Goal: Information Seeking & Learning: Learn about a topic

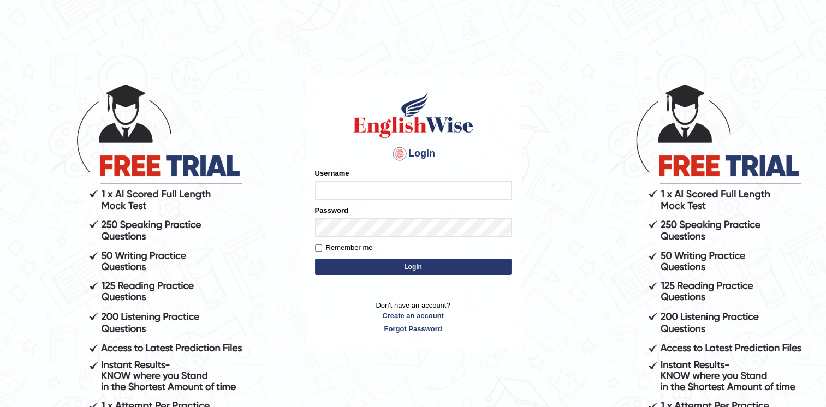
type input "Afreen11"
click at [413, 269] on button "Login" at bounding box center [413, 267] width 197 height 16
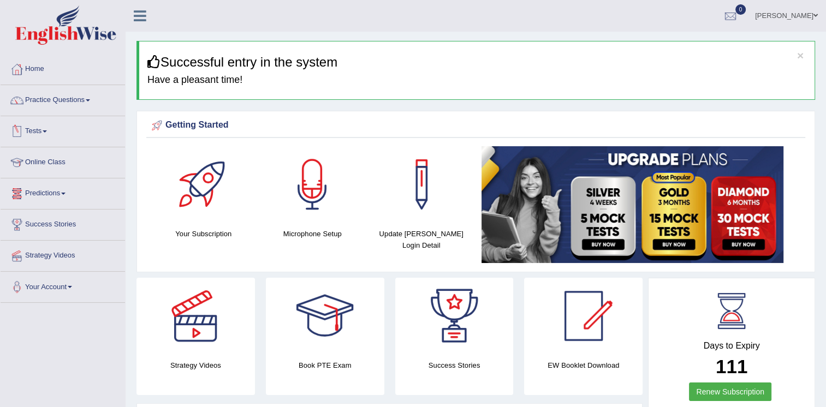
click at [63, 193] on link "Predictions" at bounding box center [63, 192] width 124 height 27
click at [57, 219] on link "Latest Predictions" at bounding box center [71, 219] width 102 height 20
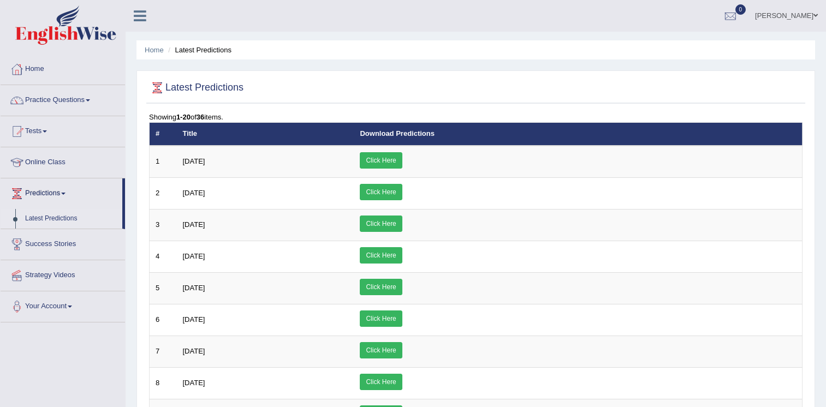
click at [402, 161] on link "Click Here" at bounding box center [381, 160] width 42 height 16
click at [64, 99] on link "Practice Questions" at bounding box center [63, 98] width 124 height 27
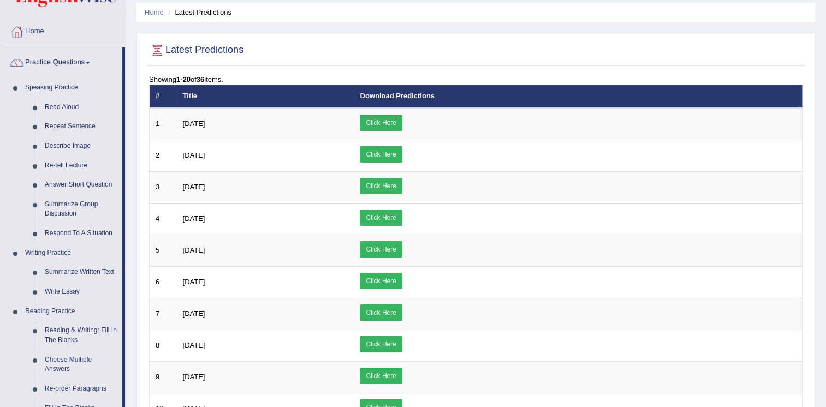
scroll to position [68, 0]
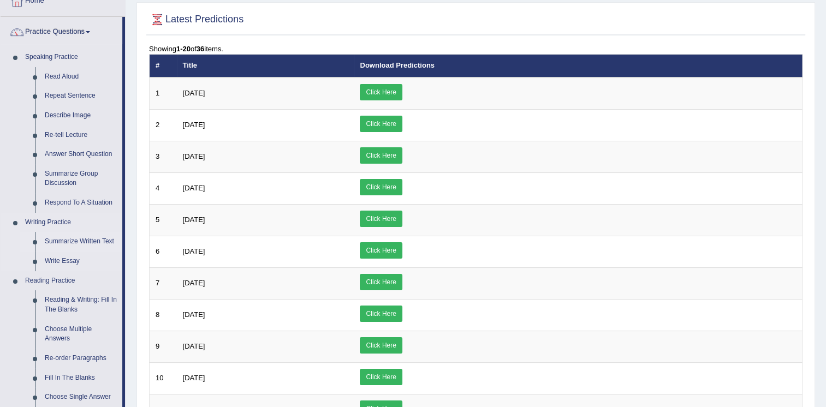
click at [96, 237] on link "Summarize Written Text" at bounding box center [81, 242] width 82 height 20
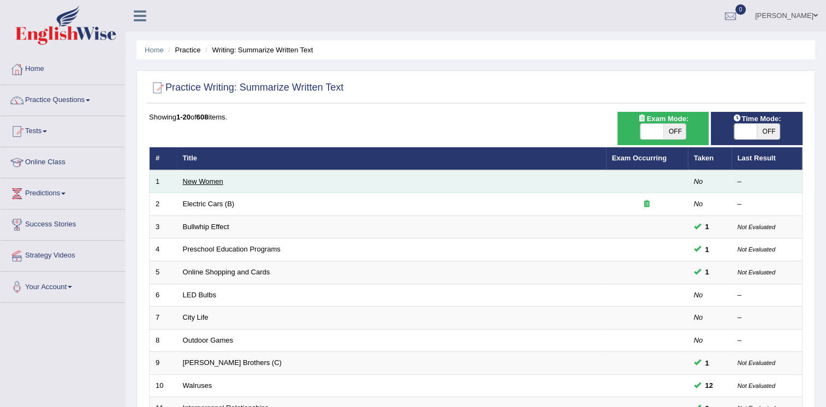
click at [203, 180] on link "New Women" at bounding box center [203, 181] width 40 height 8
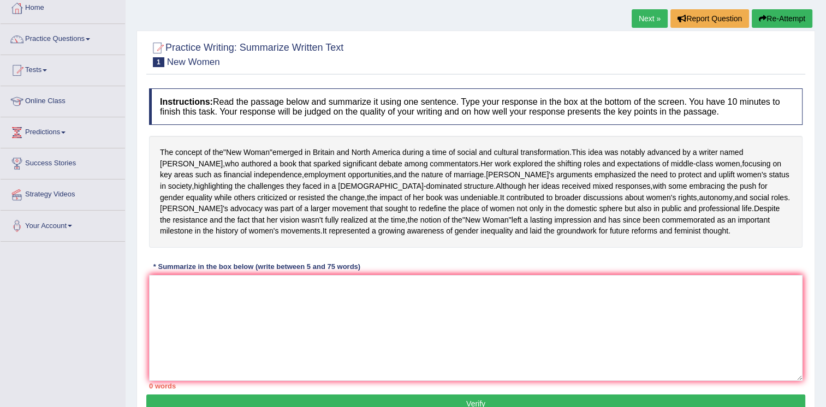
scroll to position [65, 0]
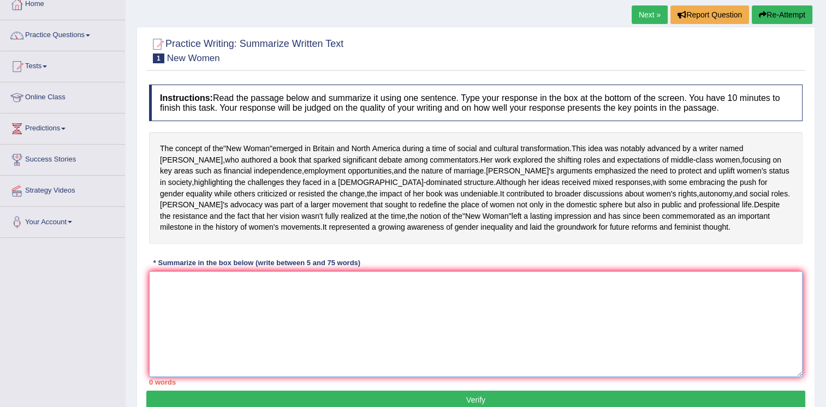
click at [185, 320] on textarea at bounding box center [475, 324] width 653 height 106
drag, startPoint x: 188, startPoint y: 320, endPoint x: 177, endPoint y: 334, distance: 18.2
click at [177, 334] on textarea "New" at bounding box center [475, 324] width 653 height 106
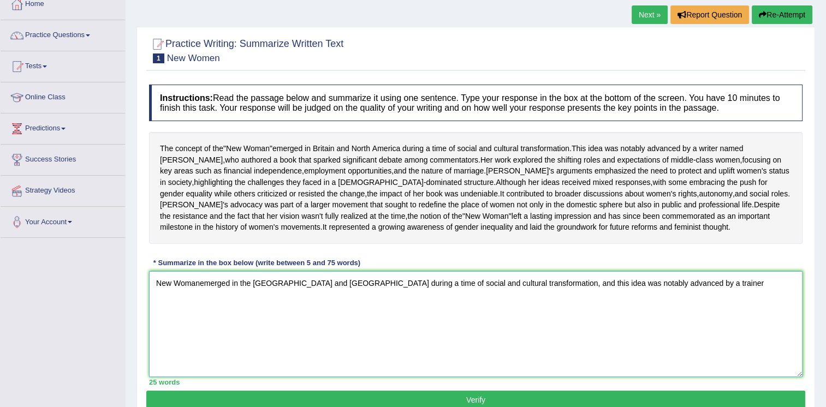
click at [682, 316] on textarea "New Womanemerged in the [GEOGRAPHIC_DATA] and [GEOGRAPHIC_DATA] during a time o…" at bounding box center [475, 324] width 653 height 106
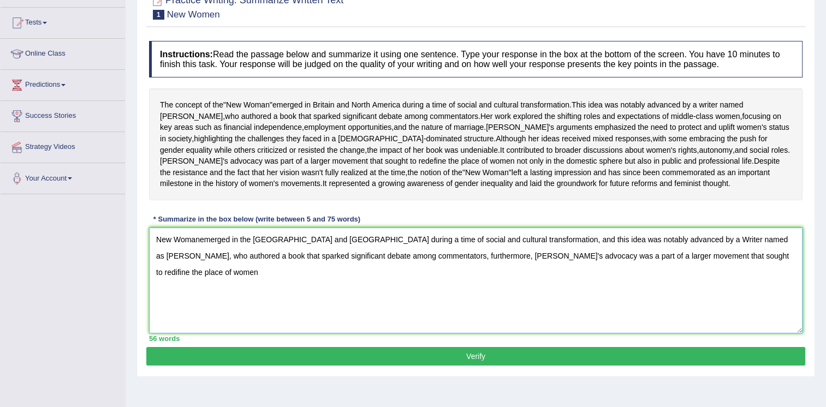
scroll to position [130, 0]
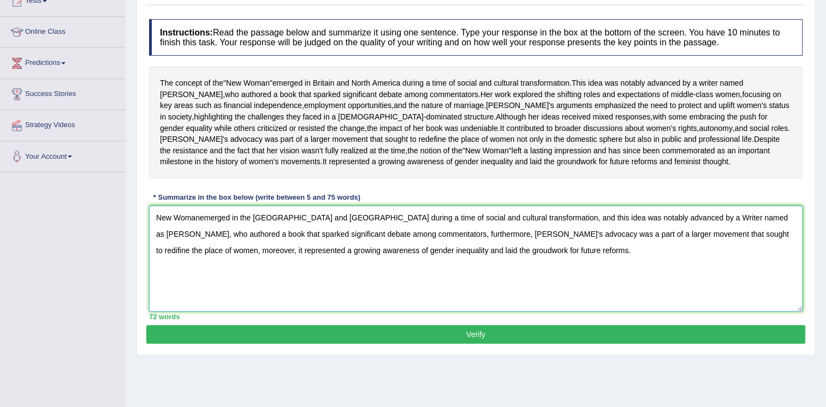
click at [199, 250] on textarea "New Womanemerged in the [GEOGRAPHIC_DATA] and [GEOGRAPHIC_DATA] during a time o…" at bounding box center [475, 259] width 653 height 106
drag, startPoint x: 152, startPoint y: 246, endPoint x: 516, endPoint y: 307, distance: 368.7
click at [516, 307] on textarea "New Woman emerged in the [GEOGRAPHIC_DATA] and [GEOGRAPHIC_DATA] during a time …" at bounding box center [475, 259] width 653 height 106
drag, startPoint x: 158, startPoint y: 246, endPoint x: 264, endPoint y: 253, distance: 106.1
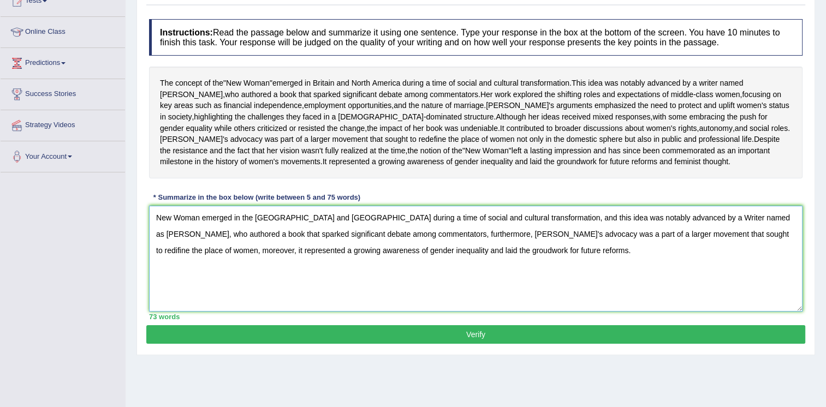
click at [264, 253] on textarea "New Woman emerged in the [GEOGRAPHIC_DATA] and [GEOGRAPHIC_DATA] during a time …" at bounding box center [475, 259] width 653 height 106
click at [284, 312] on textarea "New Woman emerged in the [GEOGRAPHIC_DATA] and [GEOGRAPHIC_DATA] during a time …" at bounding box center [475, 259] width 653 height 106
type textarea "New Woman emerged in the [GEOGRAPHIC_DATA] and [GEOGRAPHIC_DATA] during a time …"
click at [464, 344] on button "Verify" at bounding box center [475, 334] width 659 height 19
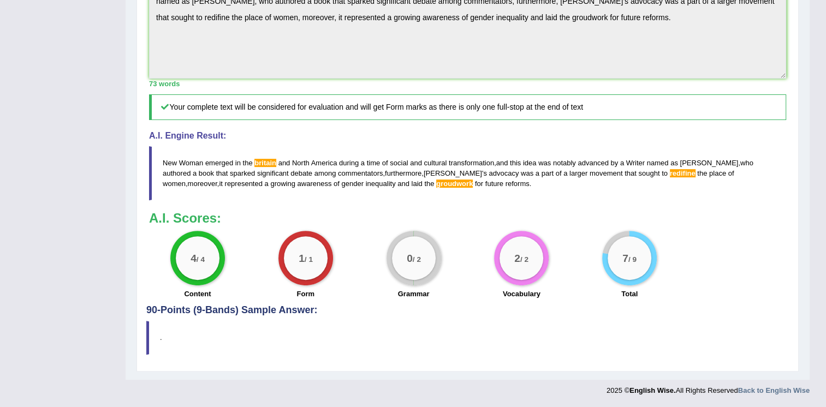
scroll to position [0, 0]
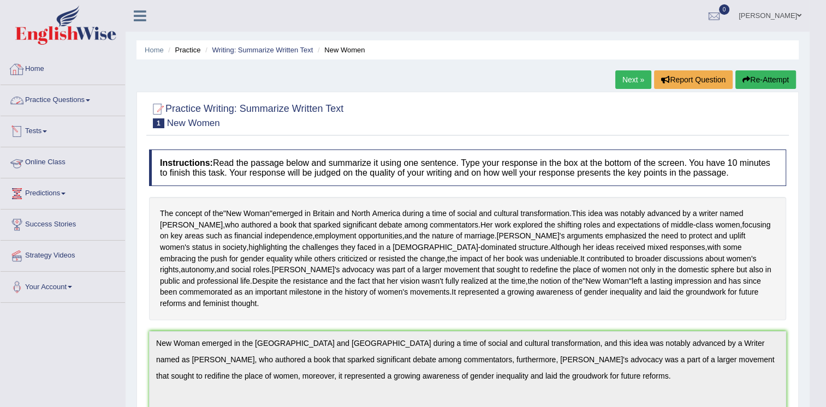
click at [61, 194] on link "Predictions" at bounding box center [63, 192] width 124 height 27
click at [41, 217] on link "Latest Predictions" at bounding box center [71, 219] width 102 height 20
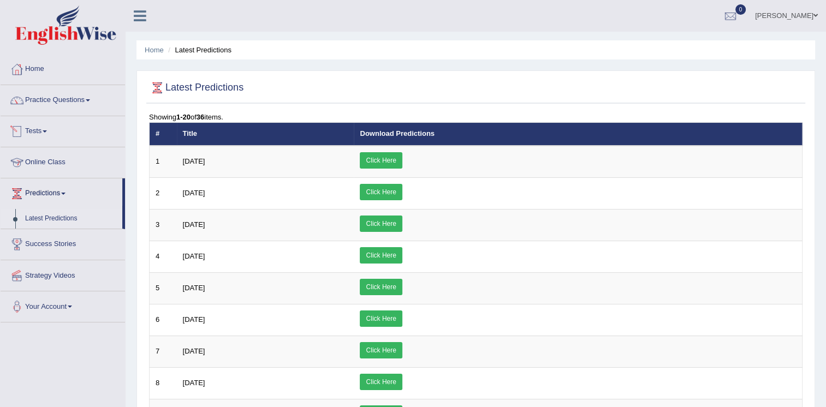
click at [74, 159] on link "Online Class" at bounding box center [63, 160] width 124 height 27
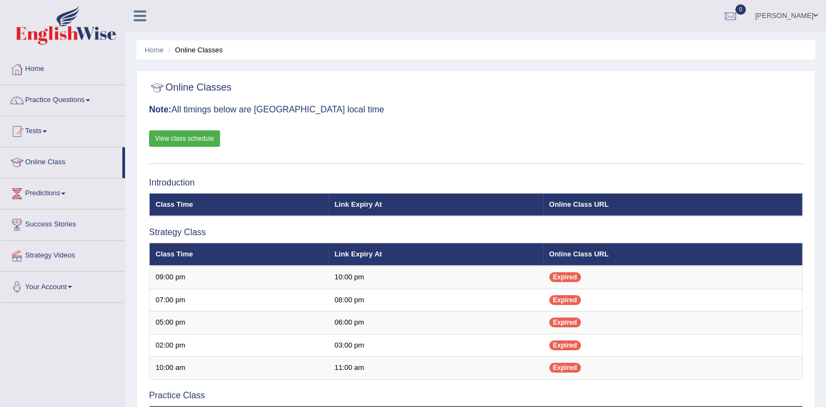
click at [55, 128] on link "Tests" at bounding box center [63, 129] width 124 height 27
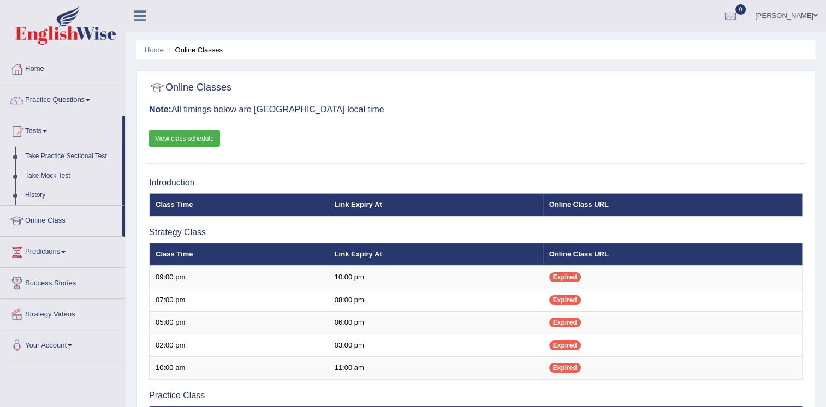
click at [96, 123] on link "Tests" at bounding box center [62, 129] width 122 height 27
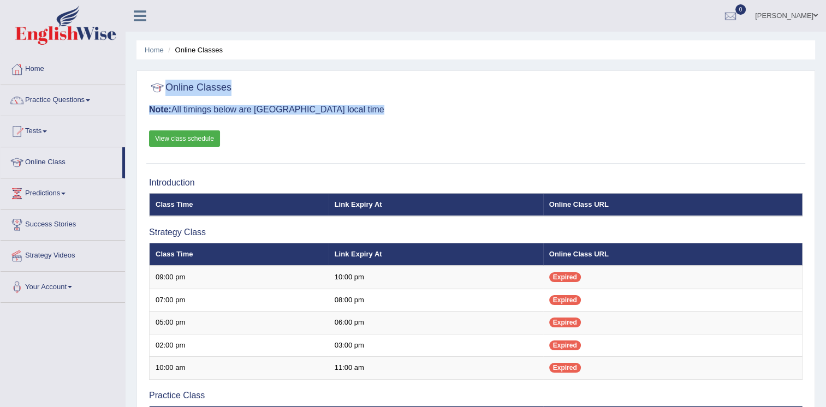
drag, startPoint x: 761, startPoint y: 115, endPoint x: 764, endPoint y: -14, distance: 128.9
click at [764, 0] on html "Toggle navigation Home Practice Questions Speaking Practice Read Aloud Repeat S…" at bounding box center [413, 203] width 826 height 407
